Goal: Navigation & Orientation: Find specific page/section

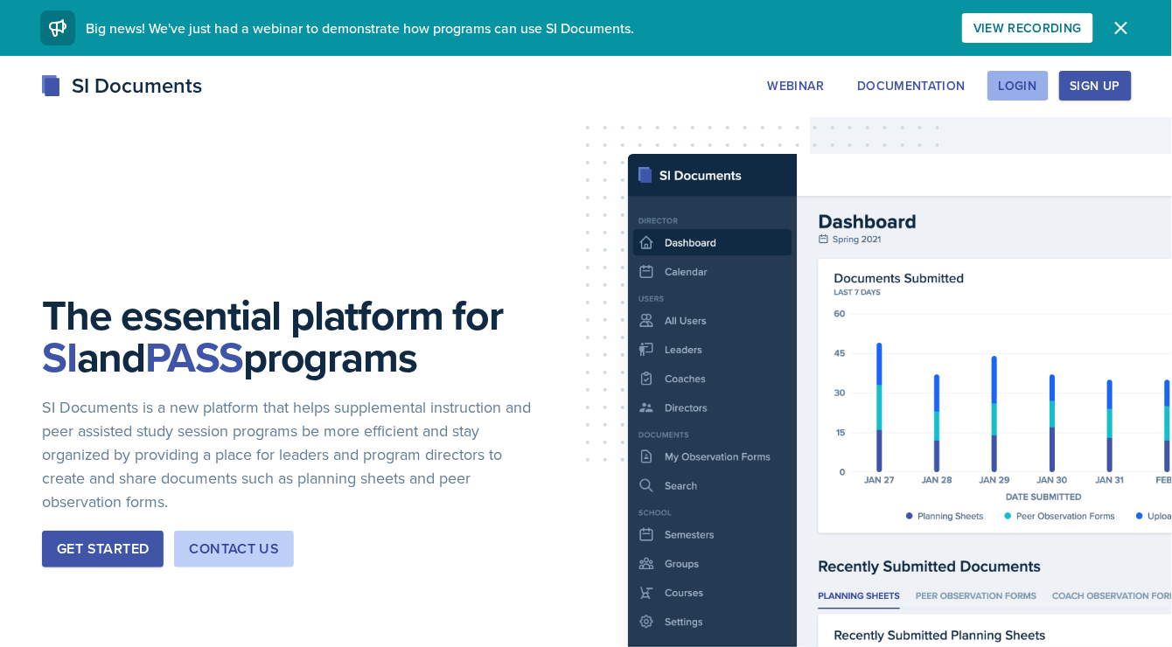
click at [1035, 82] on div "Login" at bounding box center [1018, 86] width 38 height 14
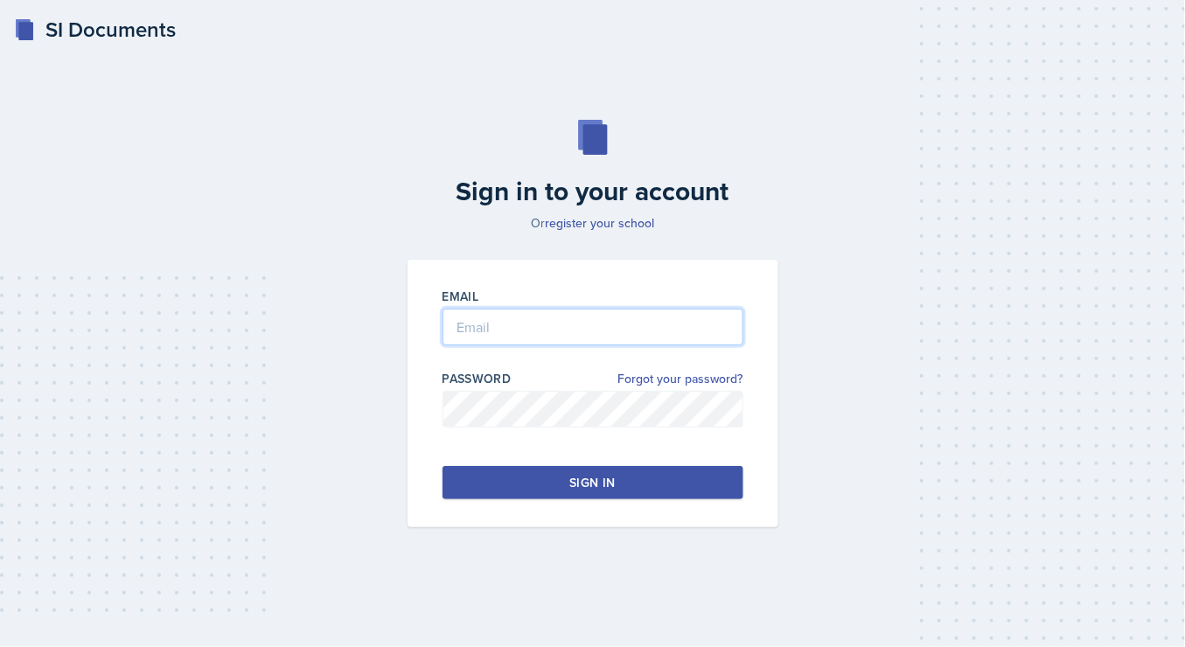
type input "[EMAIL_ADDRESS][DOMAIN_NAME]"
click at [499, 483] on button "Sign in" at bounding box center [593, 482] width 301 height 33
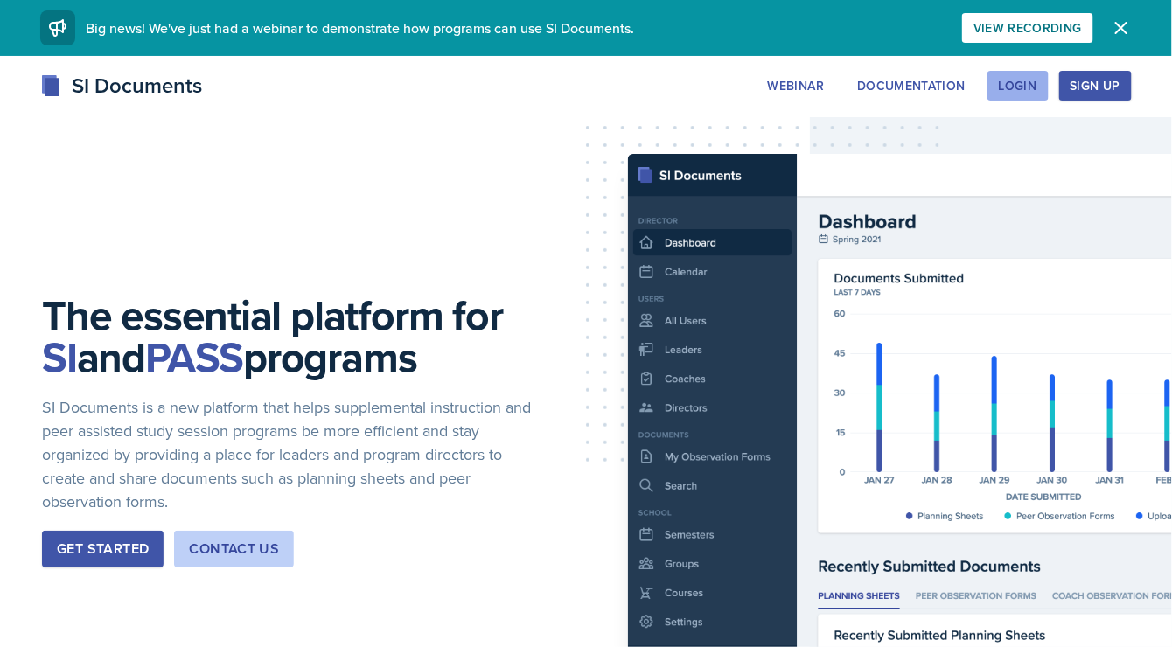
click at [1026, 80] on div "Login" at bounding box center [1018, 86] width 38 height 14
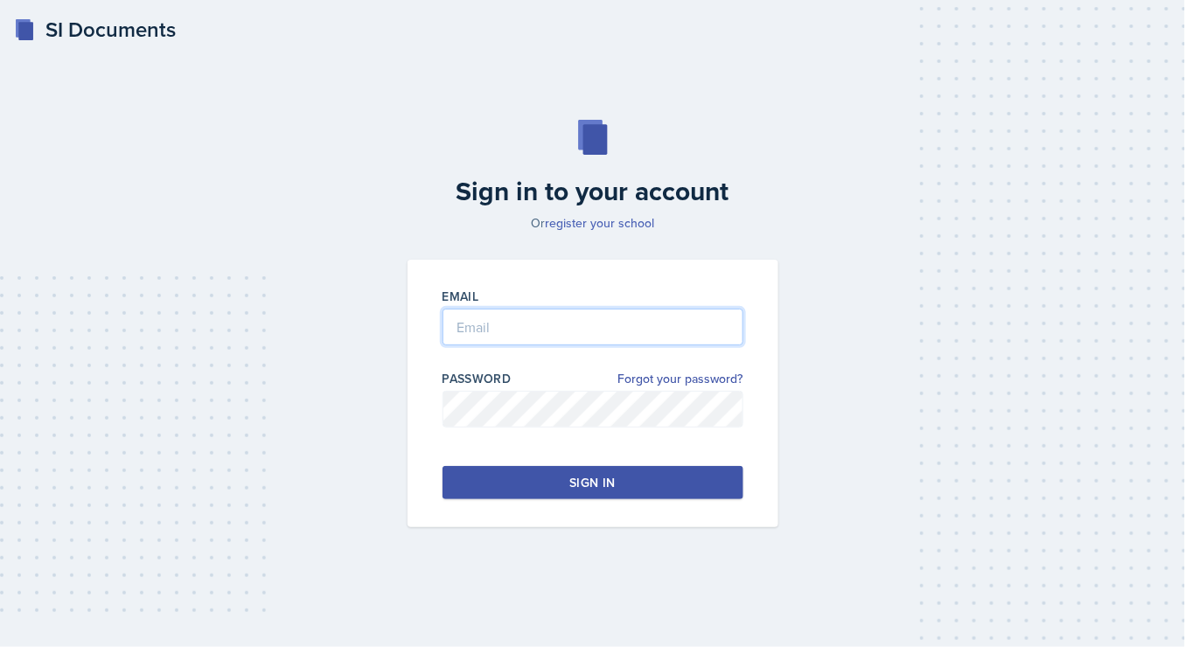
type input "[EMAIL_ADDRESS][DOMAIN_NAME]"
click at [522, 470] on button "Sign in" at bounding box center [593, 482] width 301 height 33
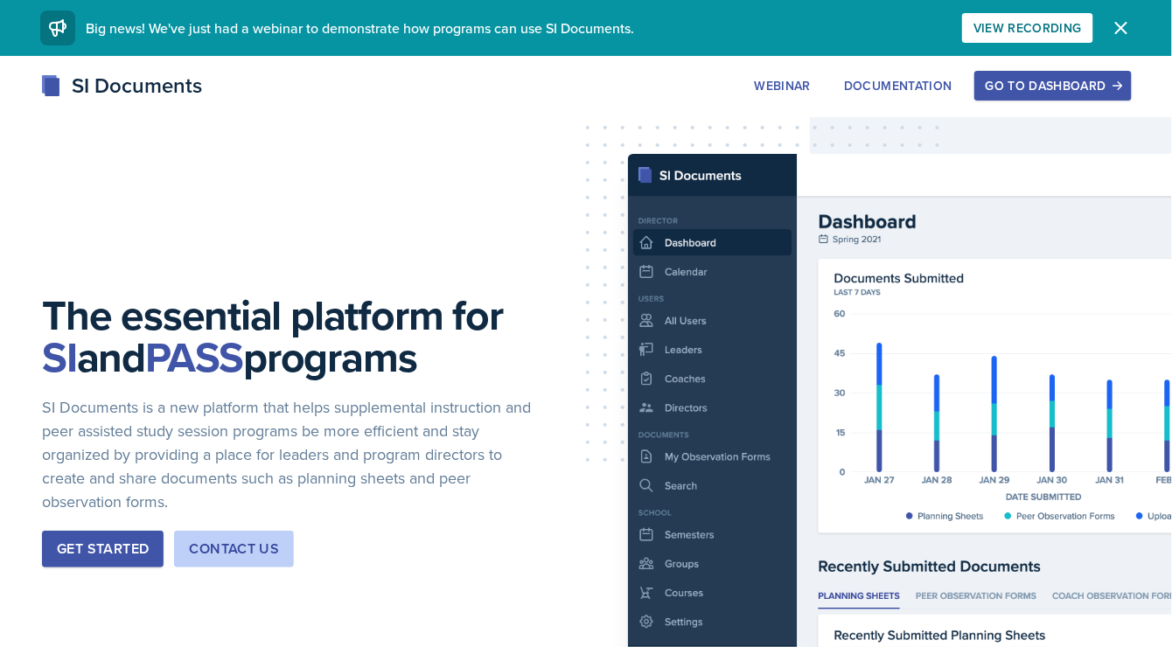
click at [1003, 87] on div "Go to Dashboard" at bounding box center [1053, 86] width 135 height 14
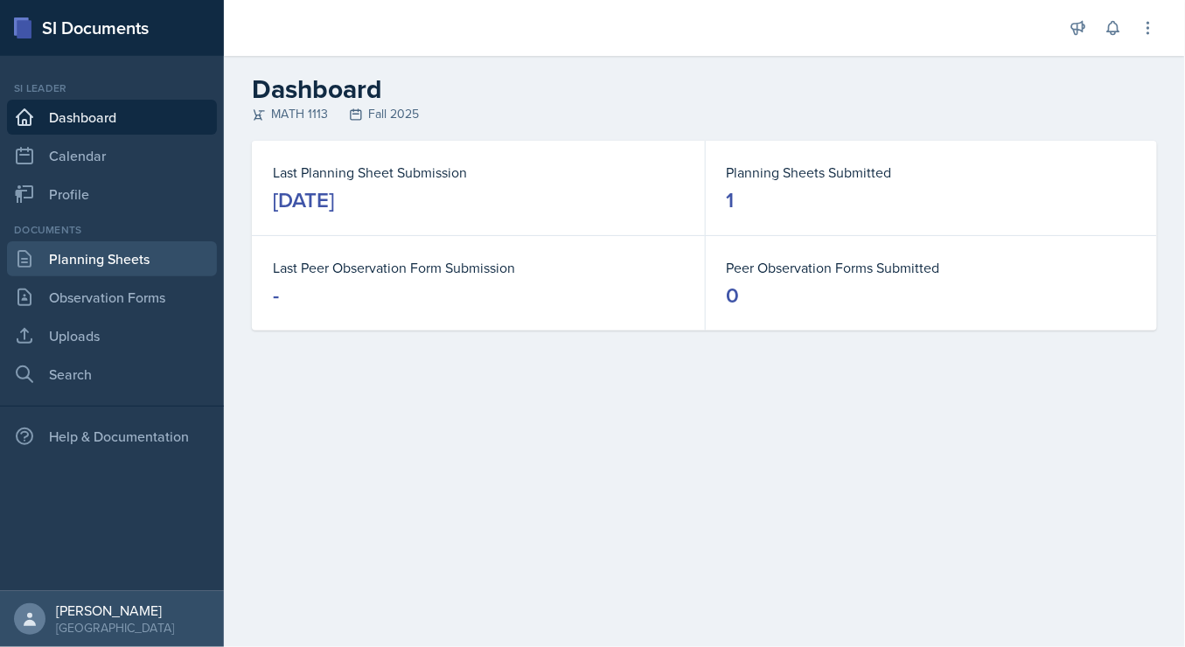
click at [87, 252] on link "Planning Sheets" at bounding box center [112, 258] width 210 height 35
